Goal: Task Accomplishment & Management: Manage account settings

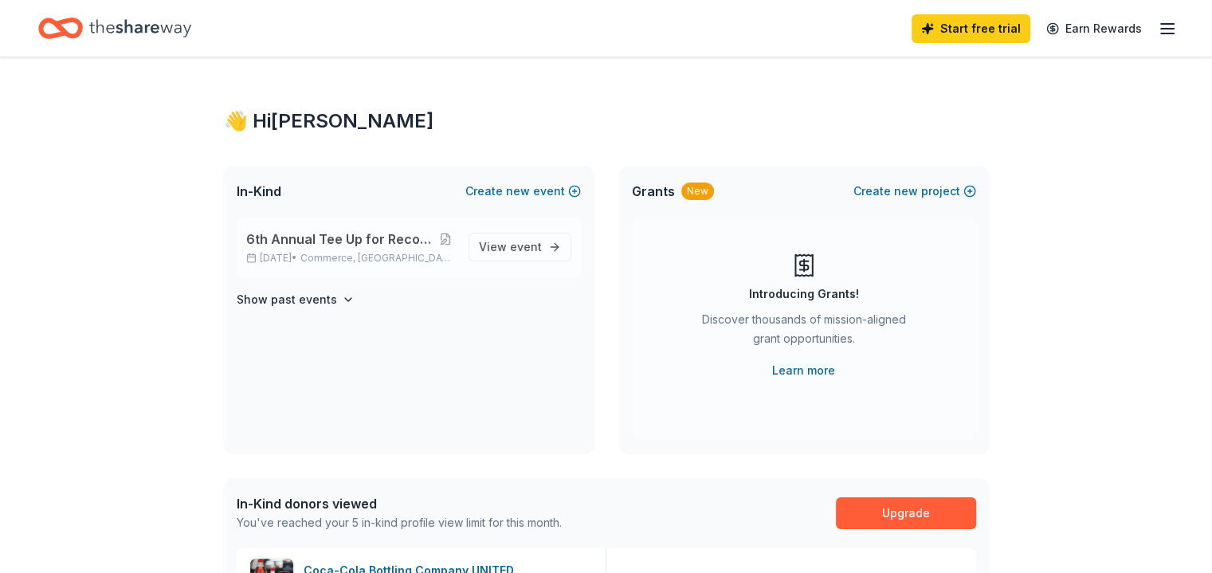
click at [365, 264] on div "6th Annual Tee Up for Recovery Golf Tournament [DATE] • Commerce, [GEOGRAPHIC_D…" at bounding box center [409, 247] width 344 height 61
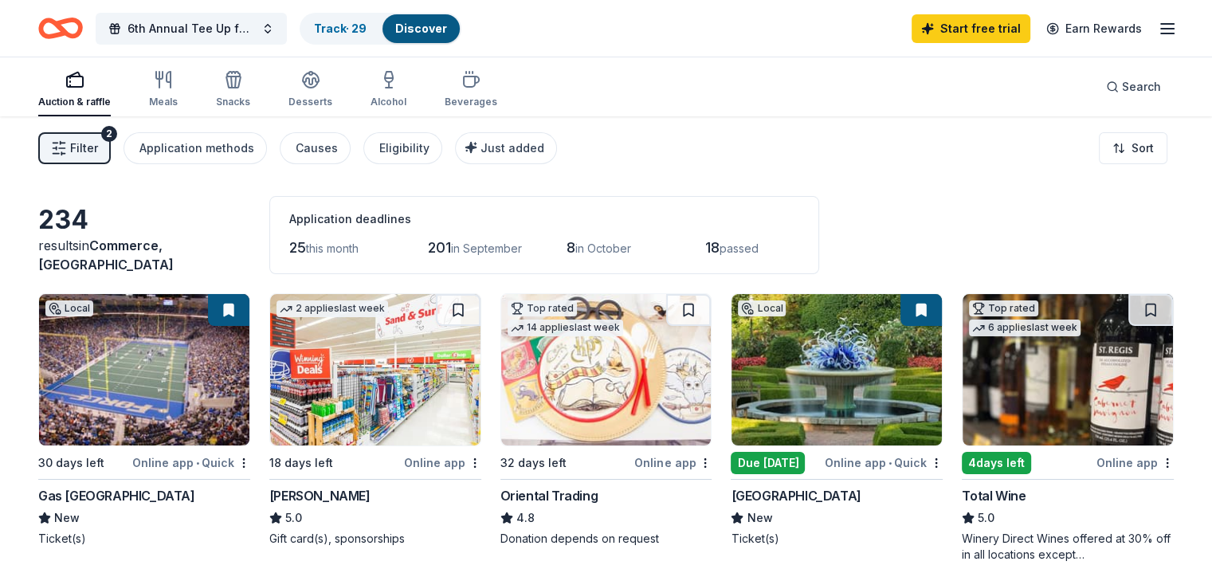
click at [813, 364] on img at bounding box center [837, 369] width 210 height 151
click at [363, 22] on link "Track · 29" at bounding box center [340, 29] width 53 height 14
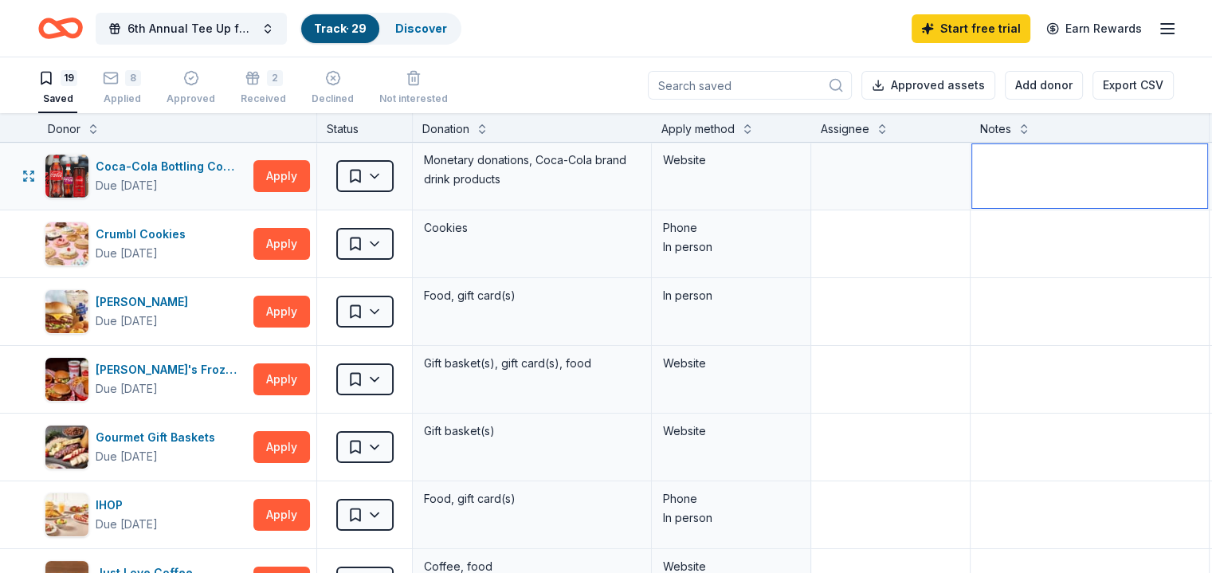
drag, startPoint x: 1199, startPoint y: 162, endPoint x: 1196, endPoint y: 205, distance: 43.2
click at [1196, 205] on textarea at bounding box center [1089, 176] width 235 height 64
click at [754, 127] on button at bounding box center [747, 128] width 13 height 16
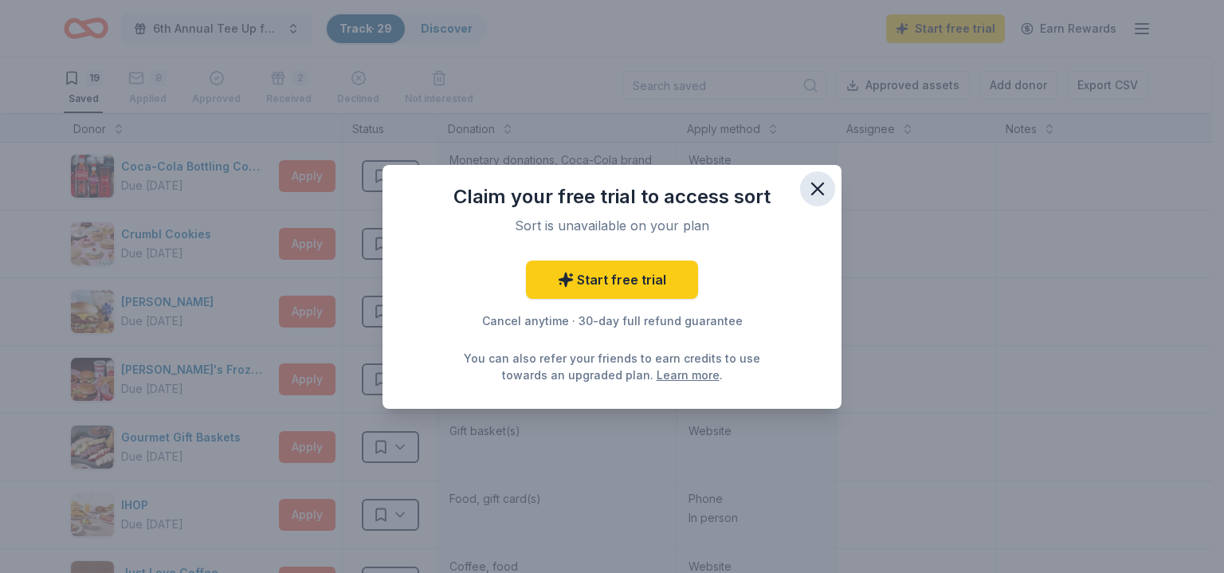
click at [814, 187] on icon "button" at bounding box center [818, 189] width 22 height 22
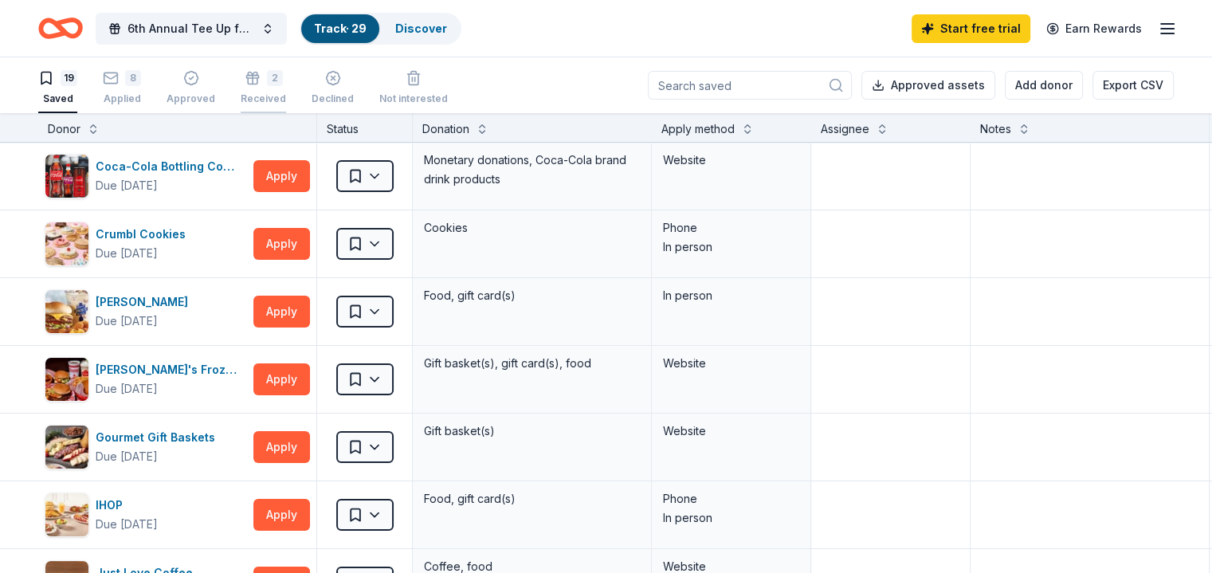
click at [286, 91] on div "2 Received" at bounding box center [263, 87] width 45 height 35
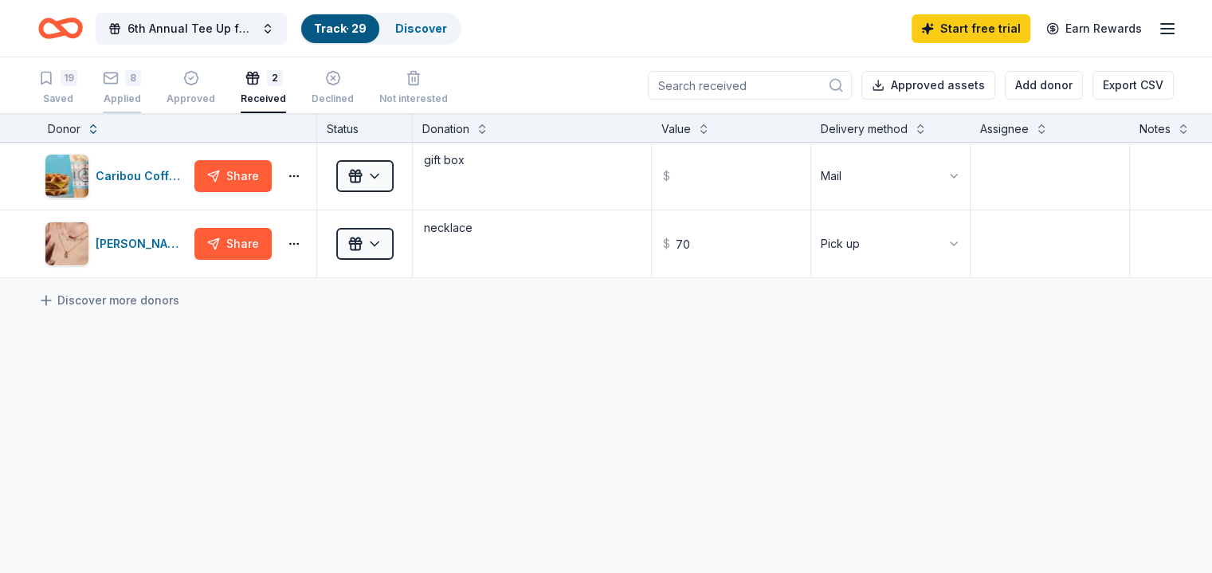
click at [118, 76] on icon "button" at bounding box center [111, 77] width 14 height 4
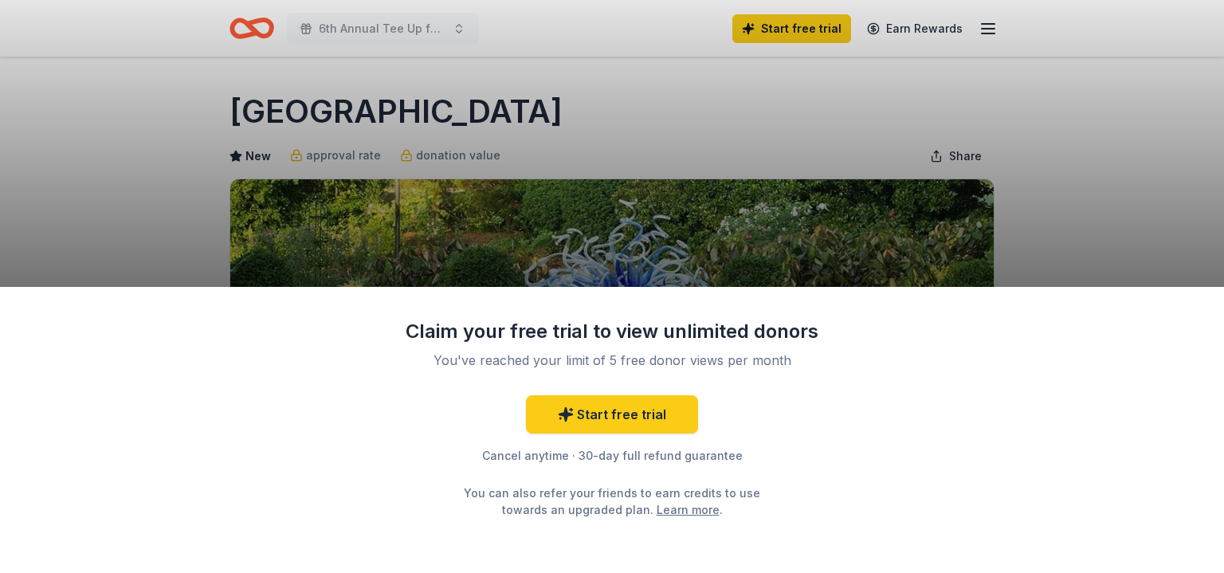
click at [1194, 171] on div "Claim your free trial to view unlimited donors You've reached your limit of 5 f…" at bounding box center [612, 286] width 1224 height 573
click at [1102, 98] on div "Claim your free trial to view unlimited donors You've reached your limit of 5 f…" at bounding box center [612, 286] width 1224 height 573
